Goal: Use online tool/utility: Utilize a website feature to perform a specific function

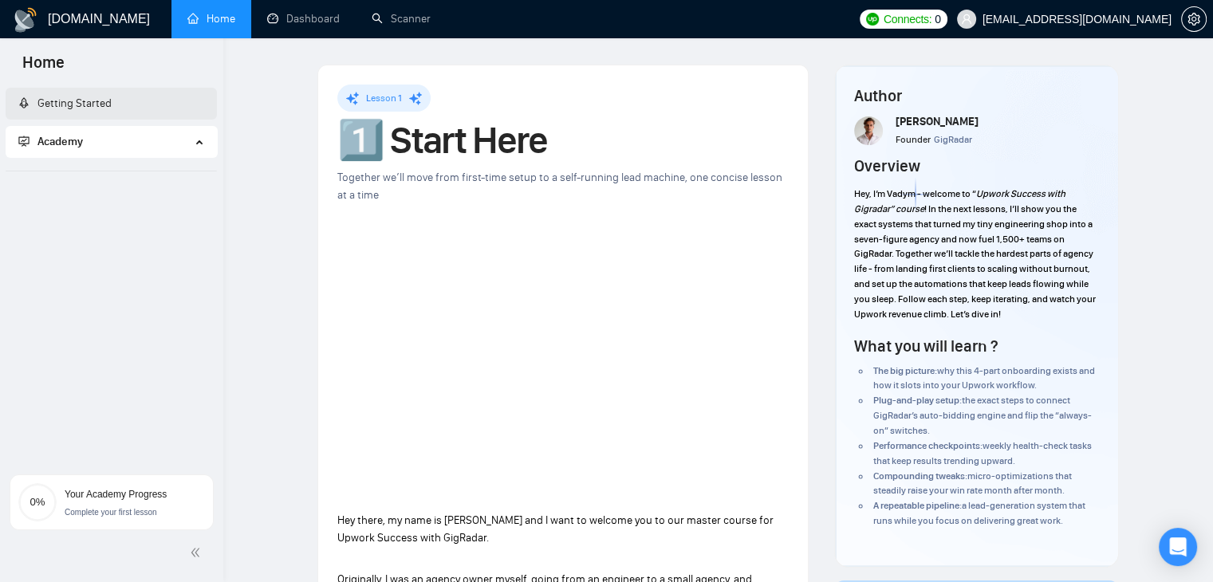
scroll to position [718, 0]
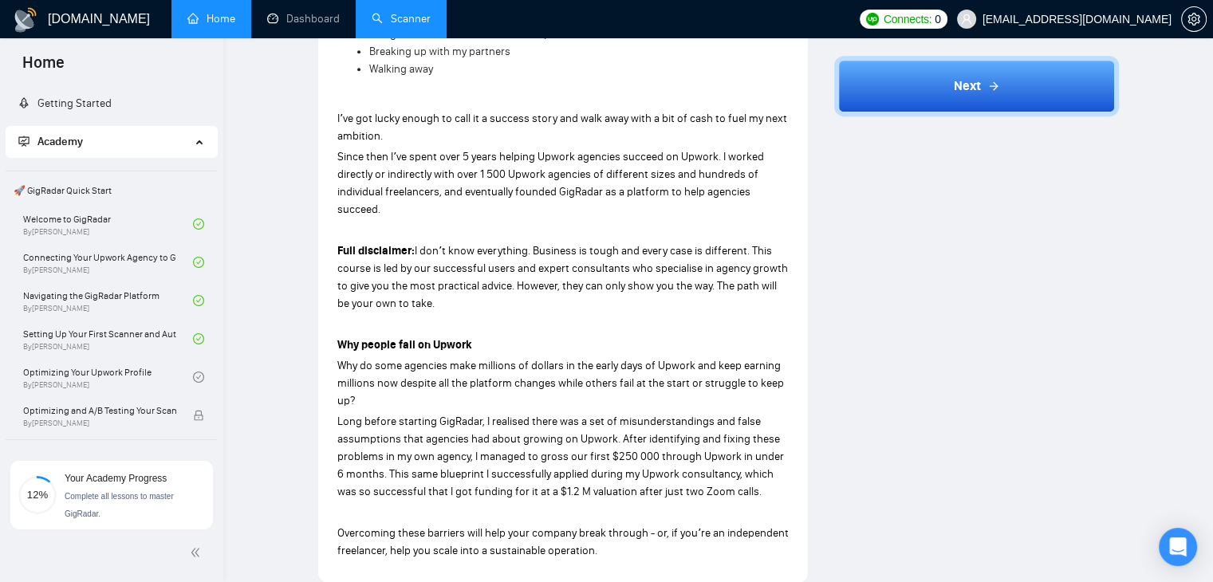
click at [422, 26] on link "Scanner" at bounding box center [401, 19] width 59 height 14
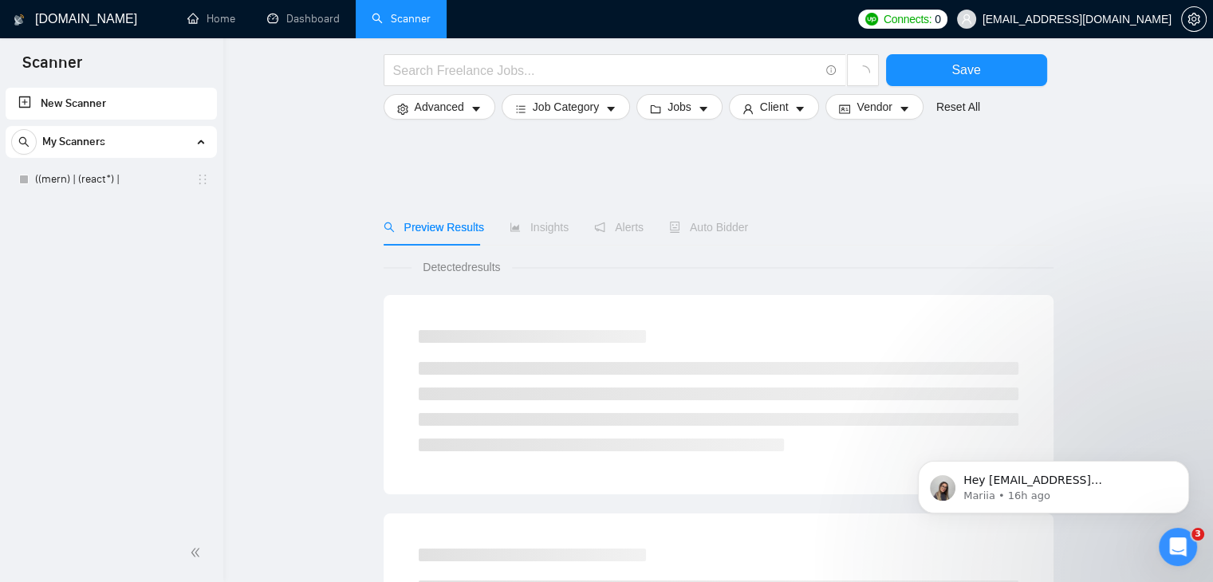
scroll to position [638, 0]
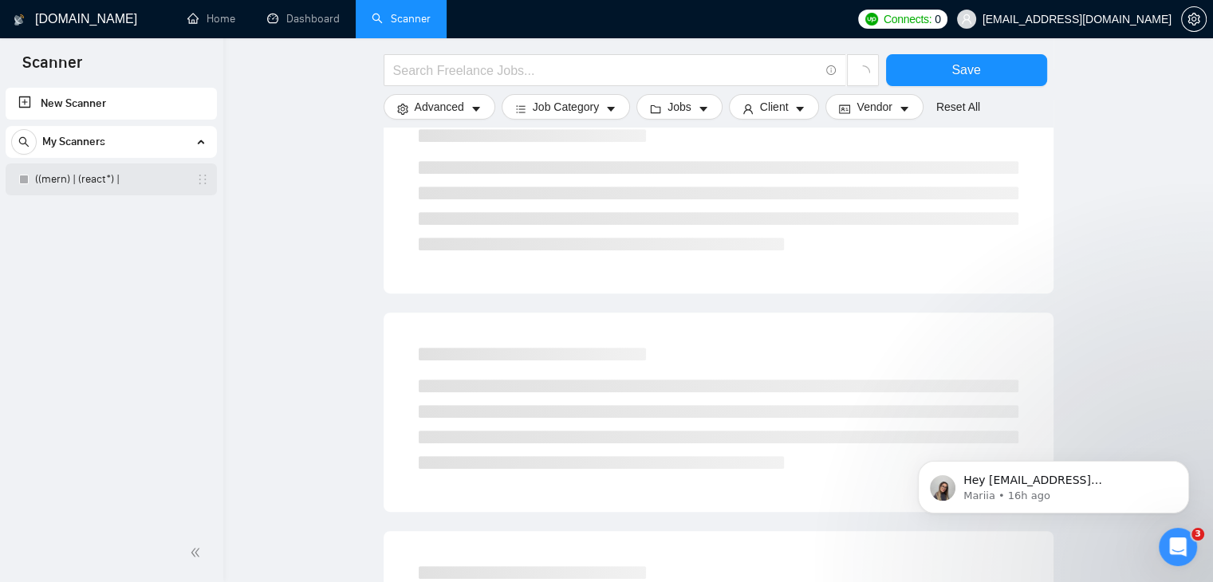
click at [57, 182] on link "((mern) | (react*) |" at bounding box center [111, 180] width 152 height 32
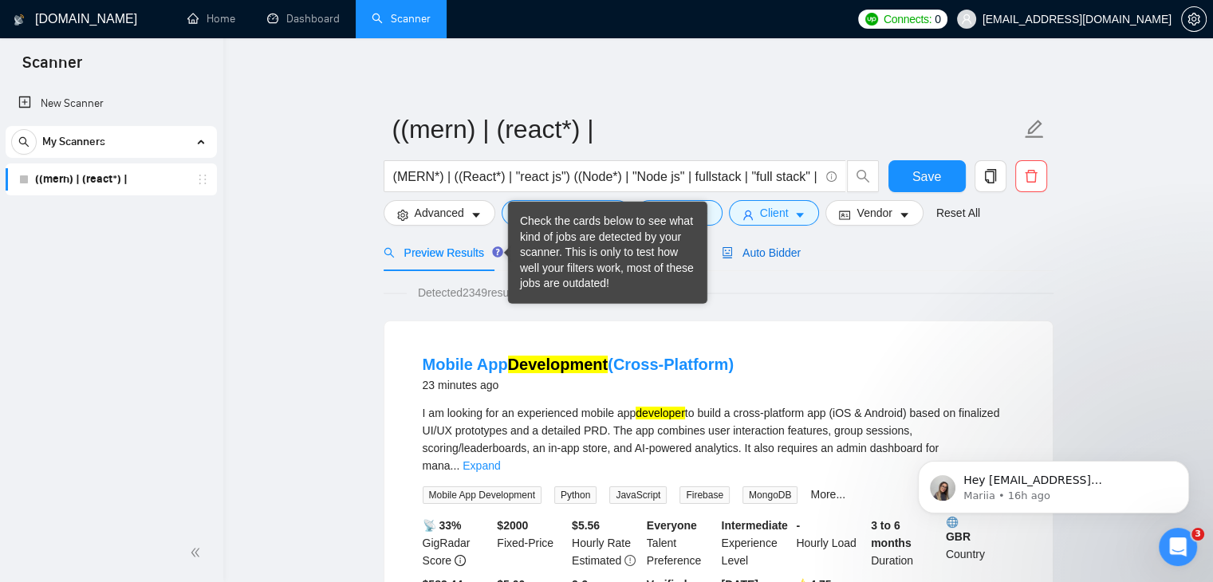
click at [737, 247] on span "Auto Bidder" at bounding box center [761, 252] width 79 height 13
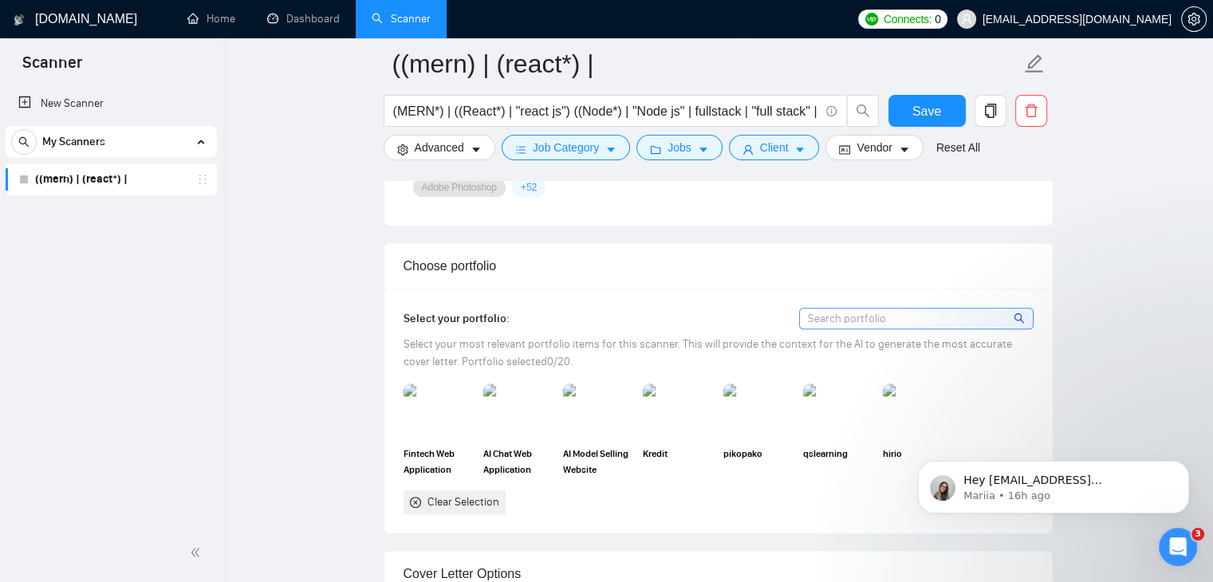
scroll to position [1436, 0]
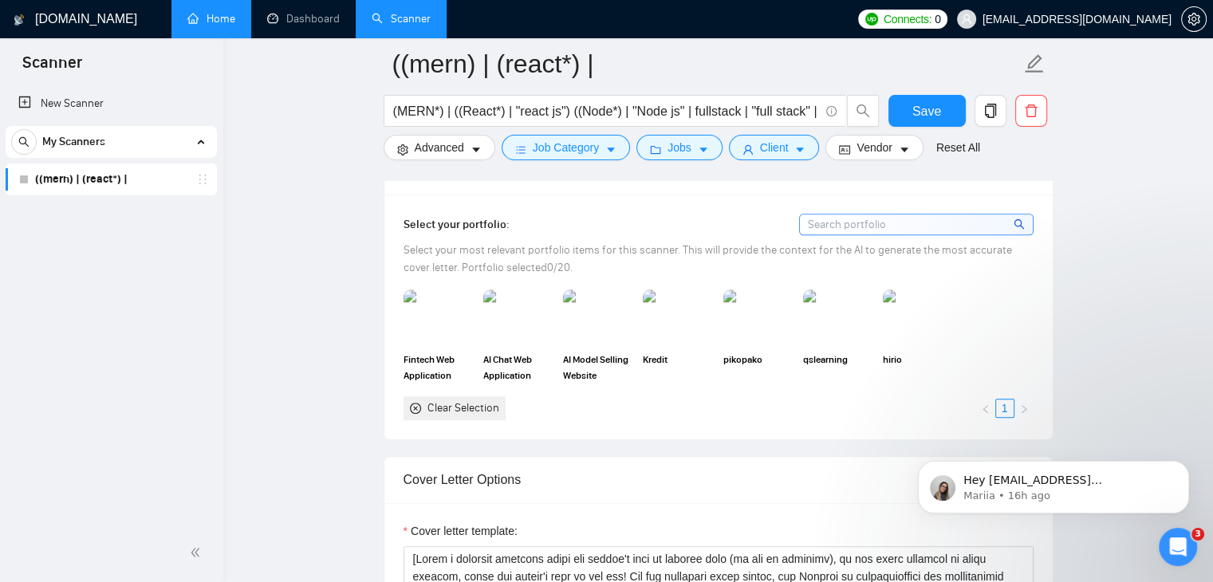
click at [229, 12] on link "Home" at bounding box center [211, 19] width 48 height 14
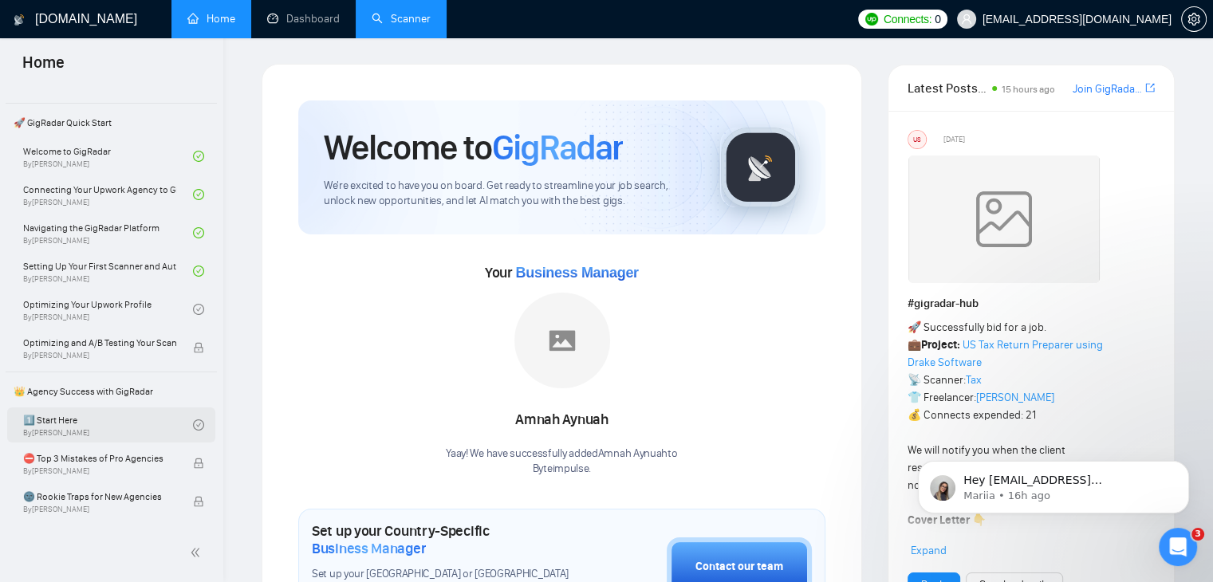
scroll to position [160, 0]
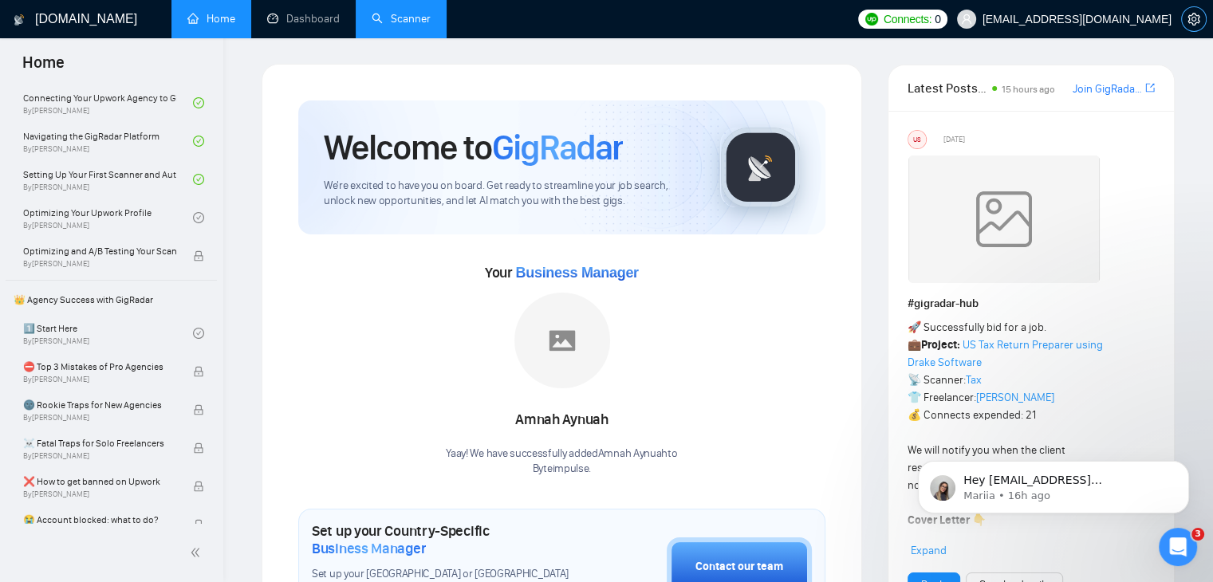
click at [1186, 17] on span "setting" at bounding box center [1194, 19] width 24 height 13
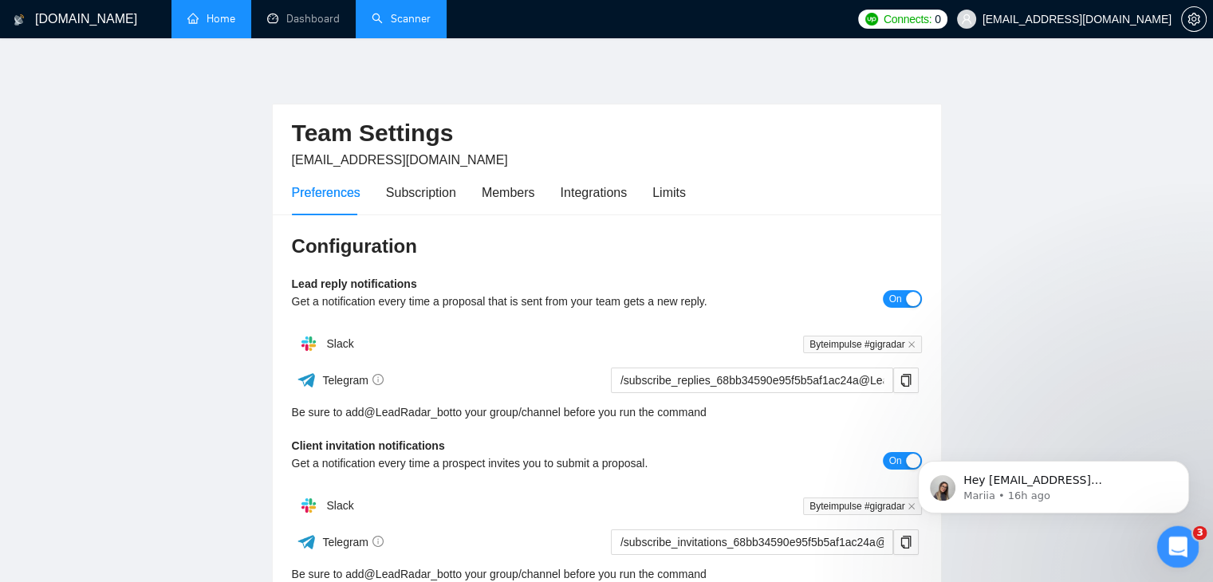
click at [1178, 552] on icon "Open Intercom Messenger" at bounding box center [1176, 545] width 26 height 26
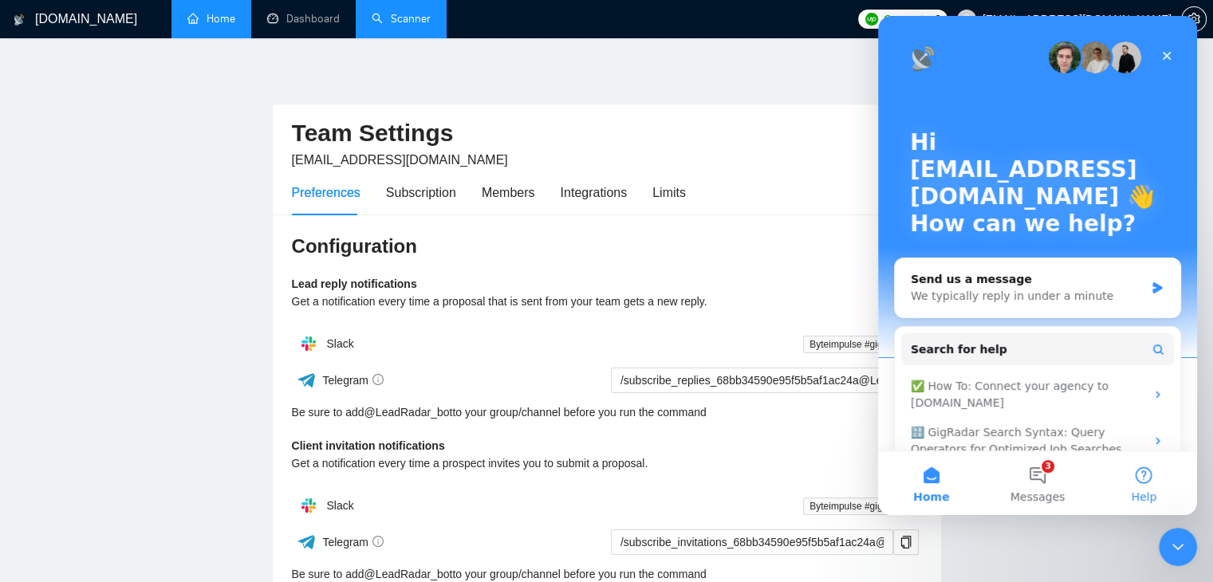
click at [1104, 486] on button "Help" at bounding box center [1144, 483] width 106 height 64
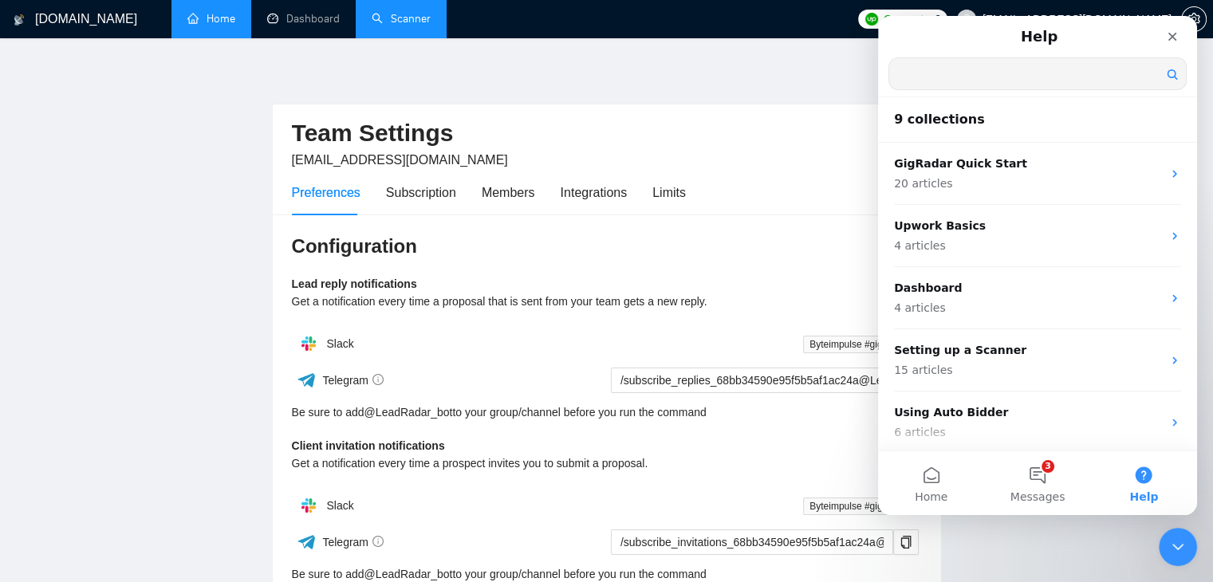
click at [958, 77] on input "Search for help" at bounding box center [1037, 73] width 297 height 31
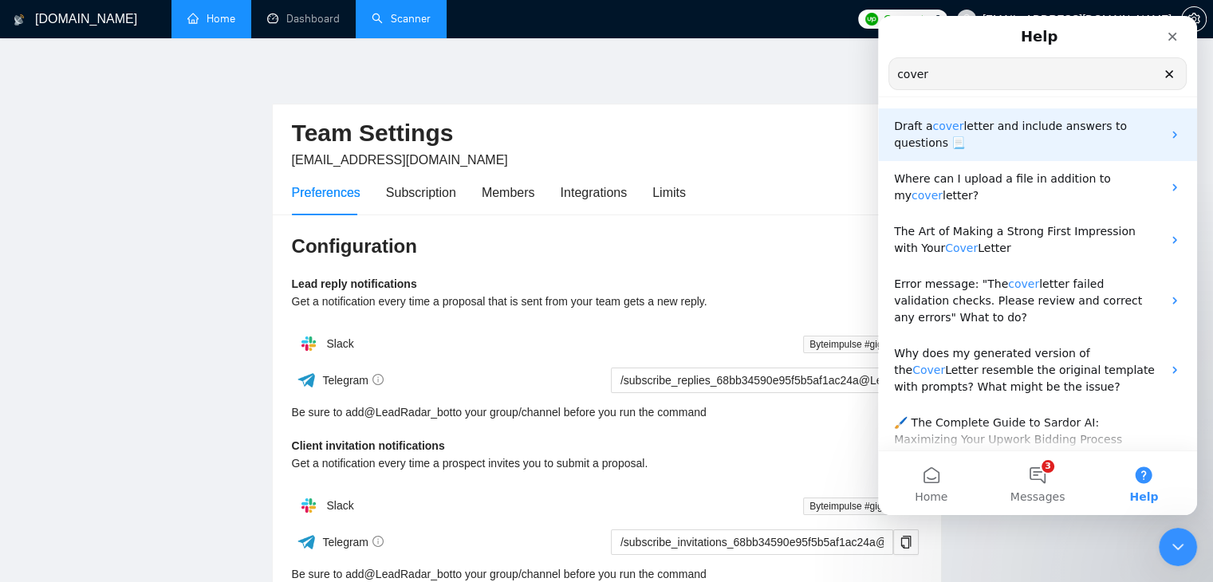
type input "cover"
click at [989, 126] on span "letter and include answers to questions 📃" at bounding box center [1010, 135] width 233 height 30
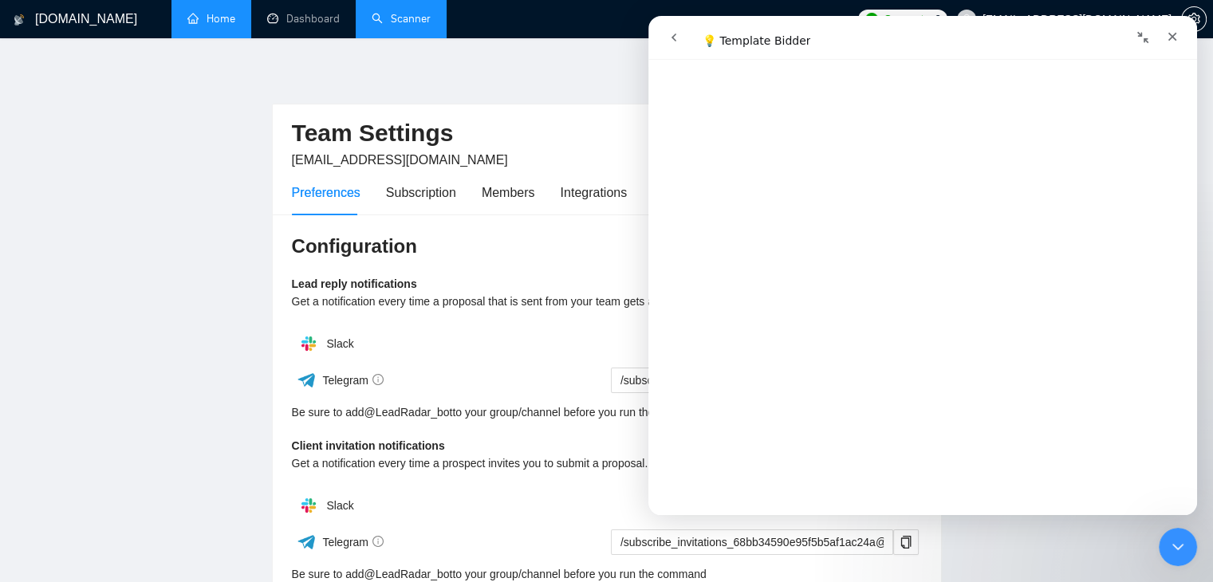
scroll to position [956, 0]
click at [267, 19] on link "Dashboard" at bounding box center [303, 19] width 73 height 14
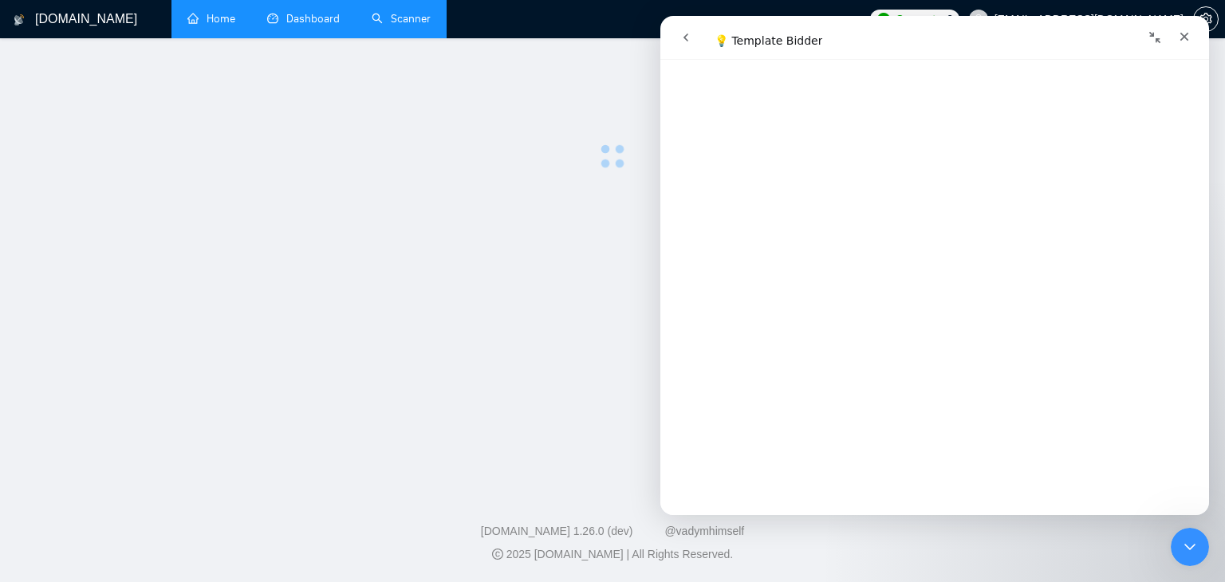
click at [293, 14] on span "Dashboard" at bounding box center [312, 19] width 53 height 14
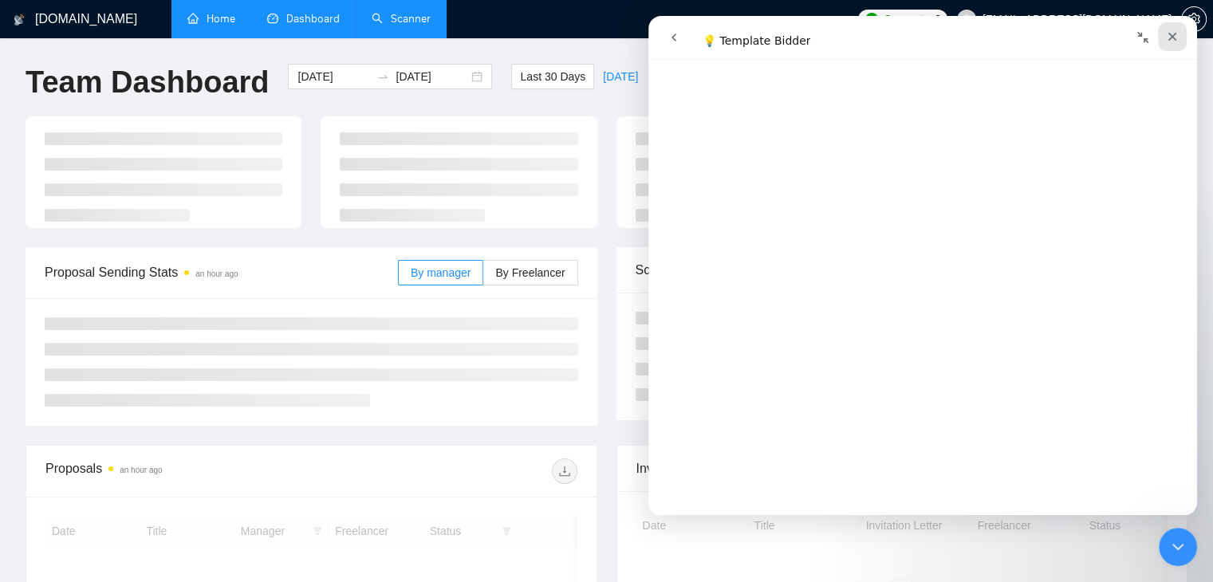
click at [1177, 45] on div "Close" at bounding box center [1172, 36] width 29 height 29
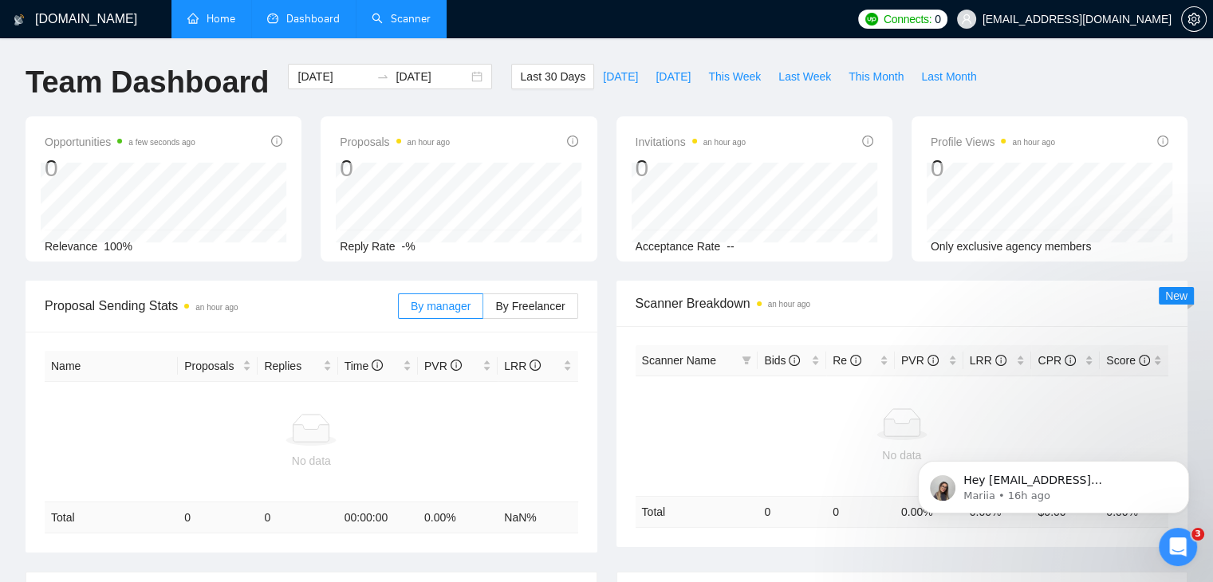
click at [267, 18] on icon "dashboard" at bounding box center [272, 18] width 11 height 11
click at [278, 18] on icon "dashboard" at bounding box center [272, 19] width 11 height 10
click at [219, 26] on link "Home" at bounding box center [211, 19] width 48 height 14
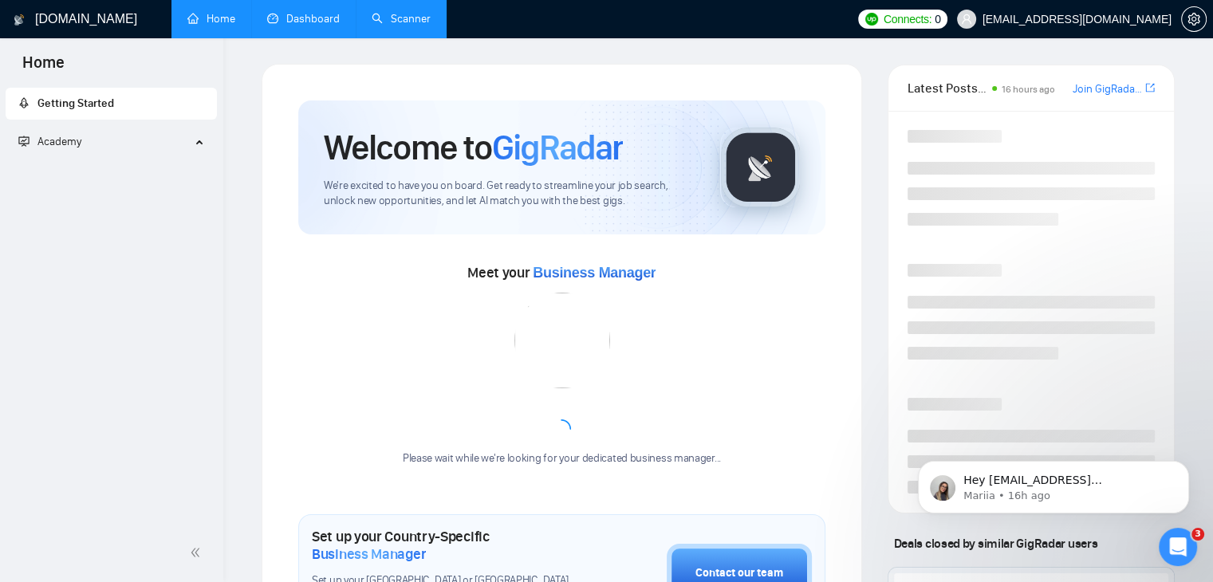
click at [297, 20] on link "Dashboard" at bounding box center [303, 19] width 73 height 14
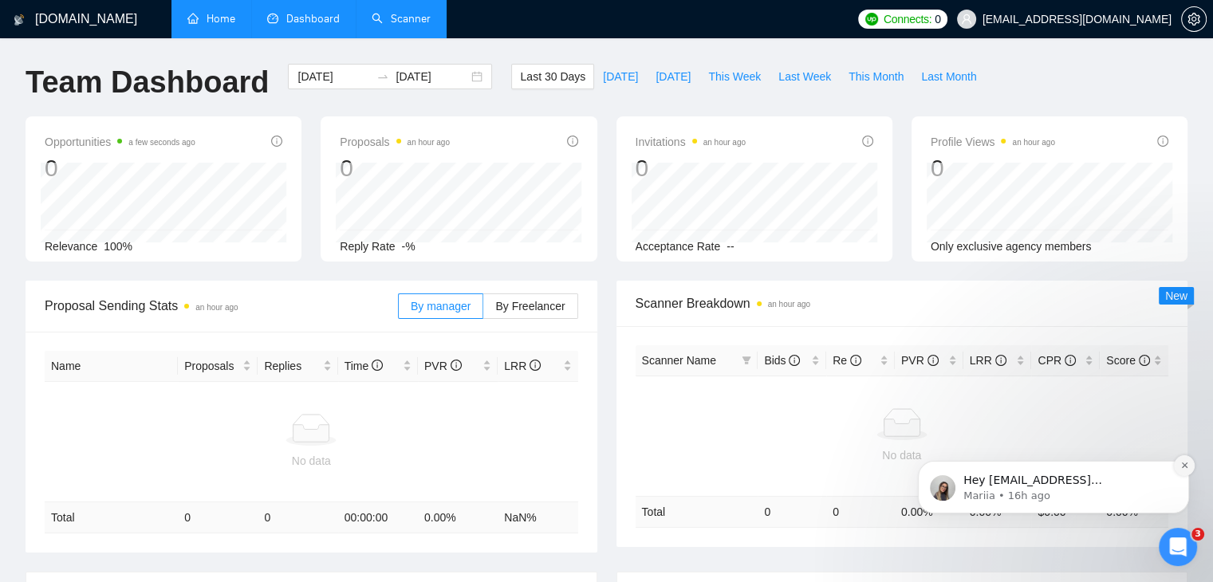
click at [1186, 462] on icon "Dismiss notification" at bounding box center [1185, 465] width 9 height 9
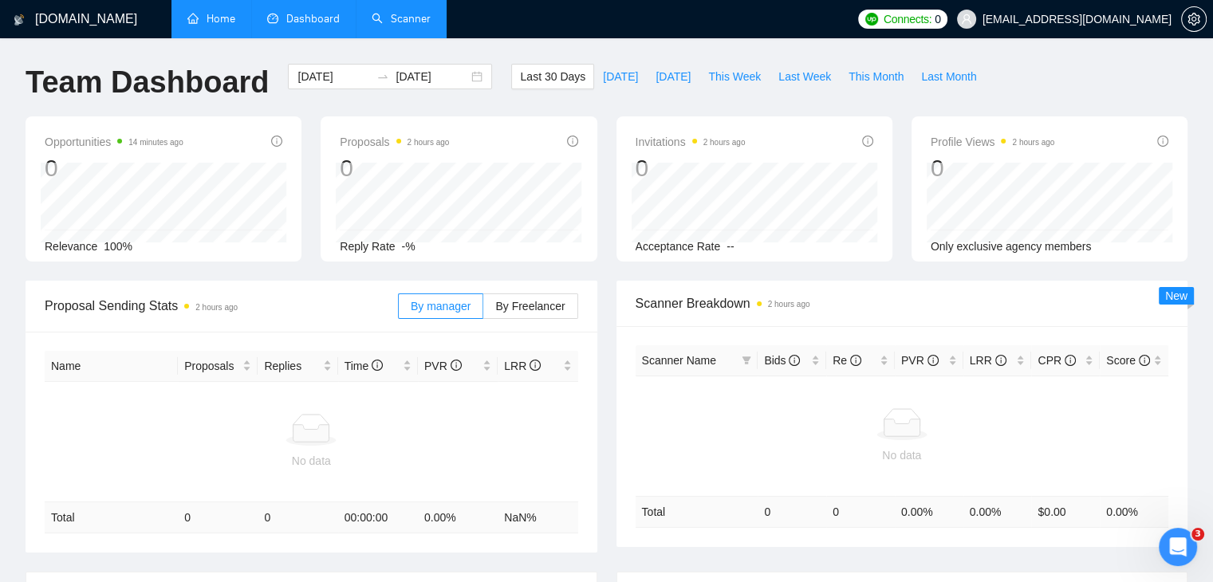
click at [1212, 573] on div "GigRadar.io Home Dashboard Scanner Connects: 0 irfanakram825@gmail.com Team Das…" at bounding box center [606, 484] width 1213 height 969
click at [1165, 554] on div "Open Intercom Messenger" at bounding box center [1175, 544] width 53 height 53
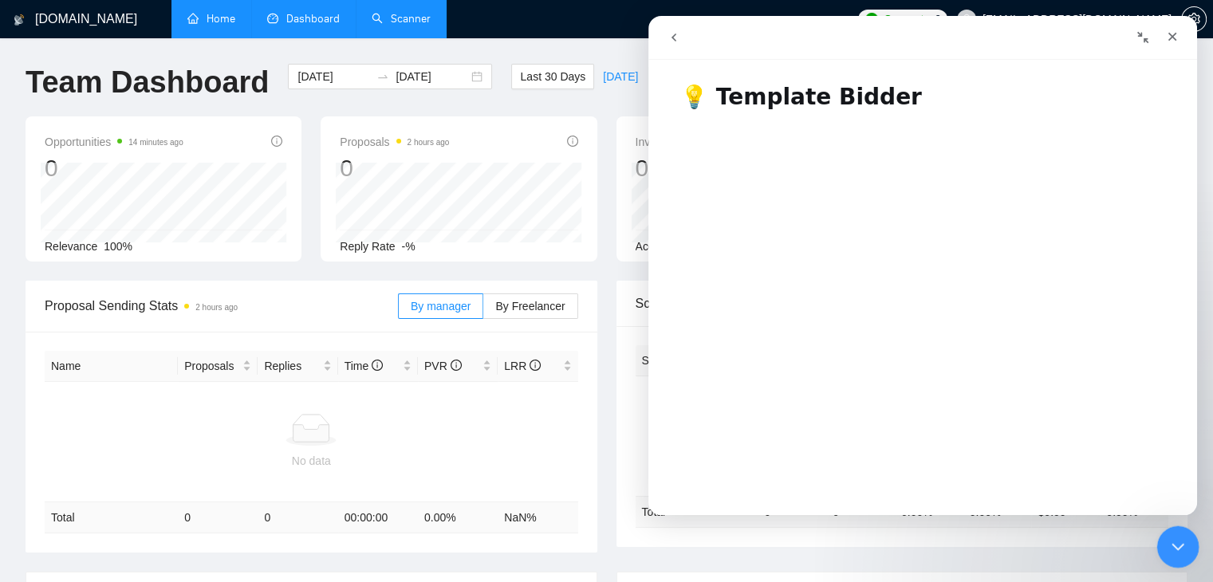
click at [1182, 543] on icon "Close Intercom Messenger" at bounding box center [1175, 544] width 19 height 19
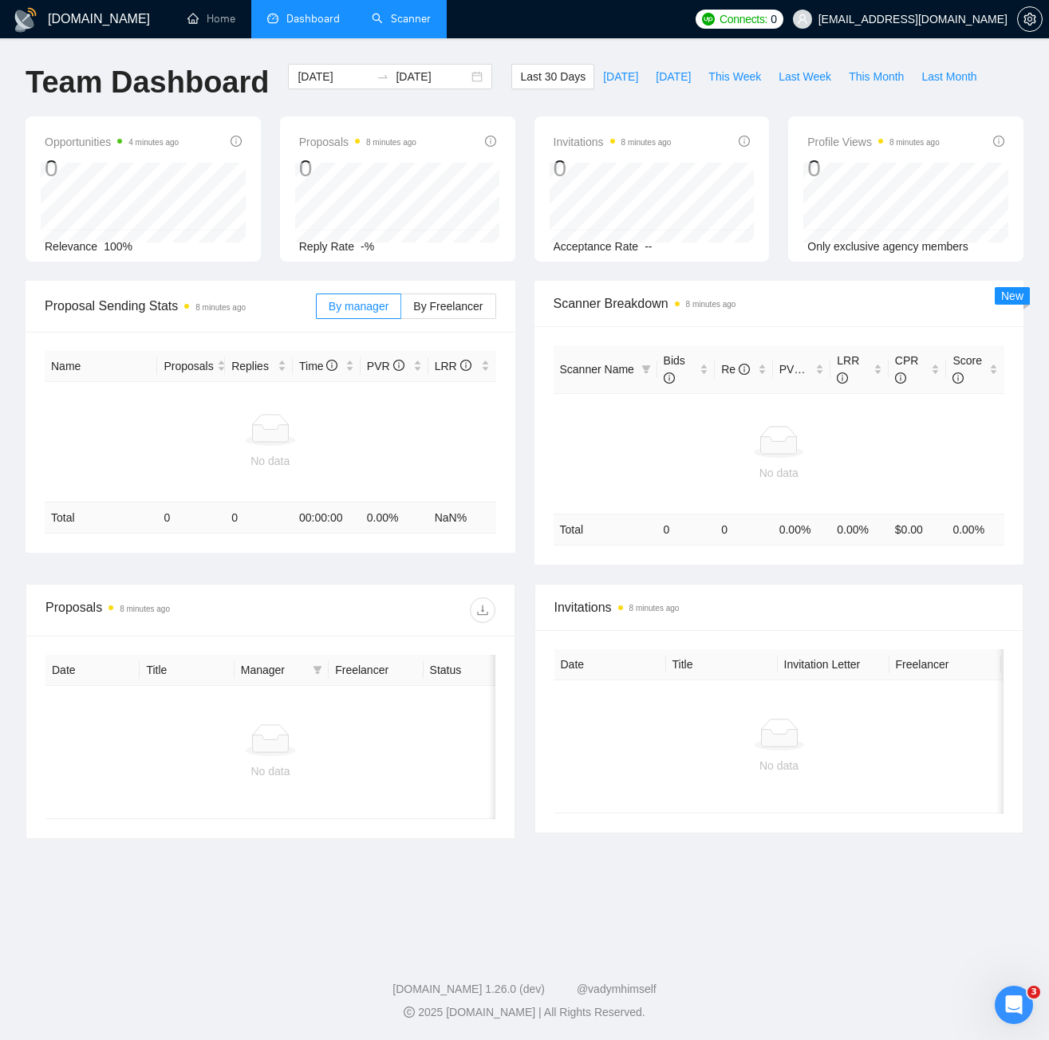
click at [431, 12] on link "Scanner" at bounding box center [401, 19] width 59 height 14
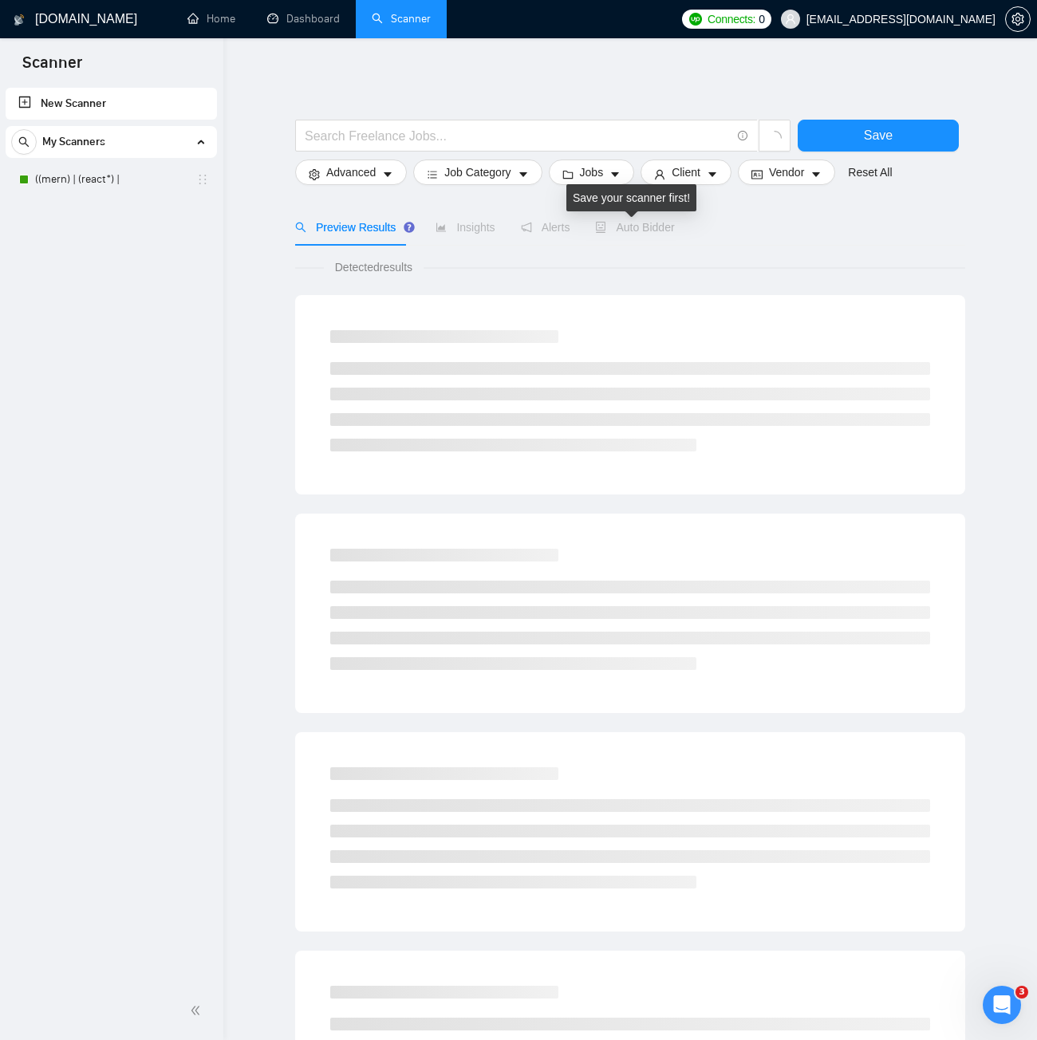
click at [612, 226] on span "Auto Bidder" at bounding box center [634, 227] width 79 height 13
click at [636, 231] on span "Auto Bidder" at bounding box center [634, 227] width 79 height 13
click at [652, 233] on span "Auto Bidder" at bounding box center [634, 227] width 79 height 13
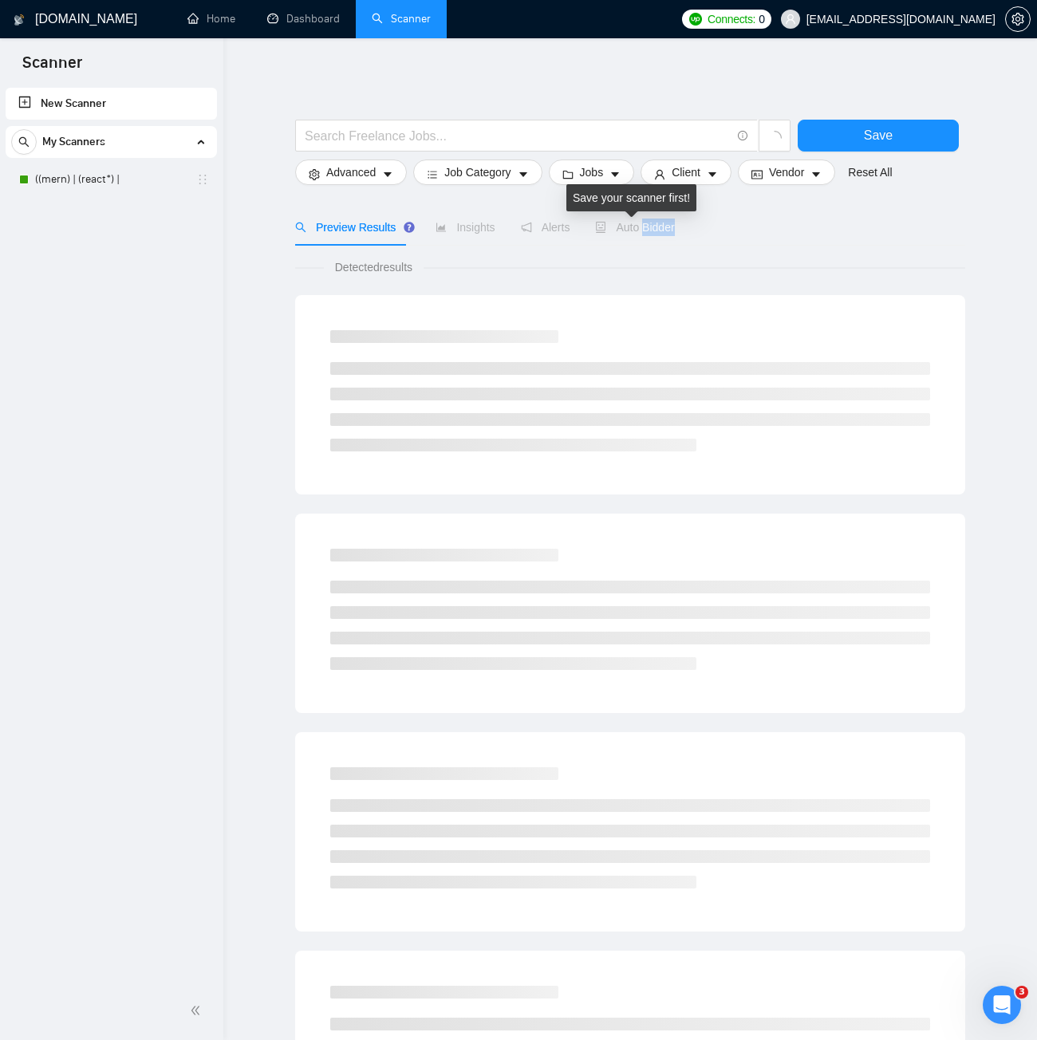
click at [652, 233] on span "Auto Bidder" at bounding box center [634, 227] width 79 height 13
